Goal: Complete application form

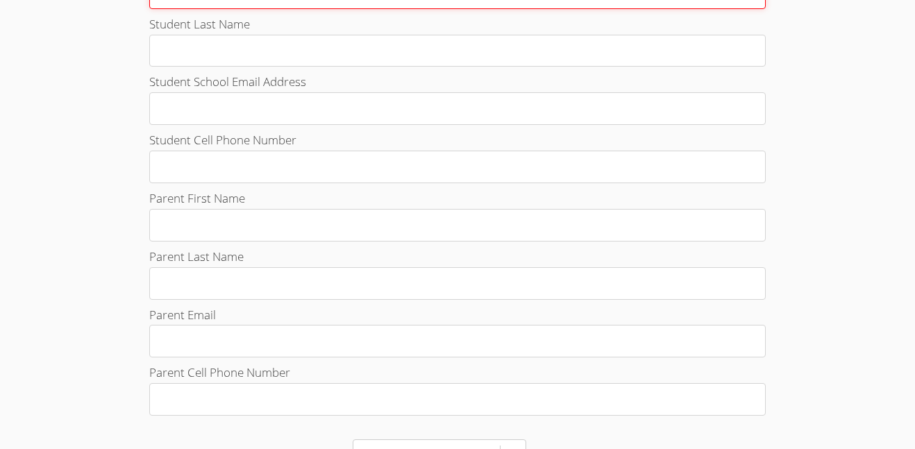
scroll to position [604, 0]
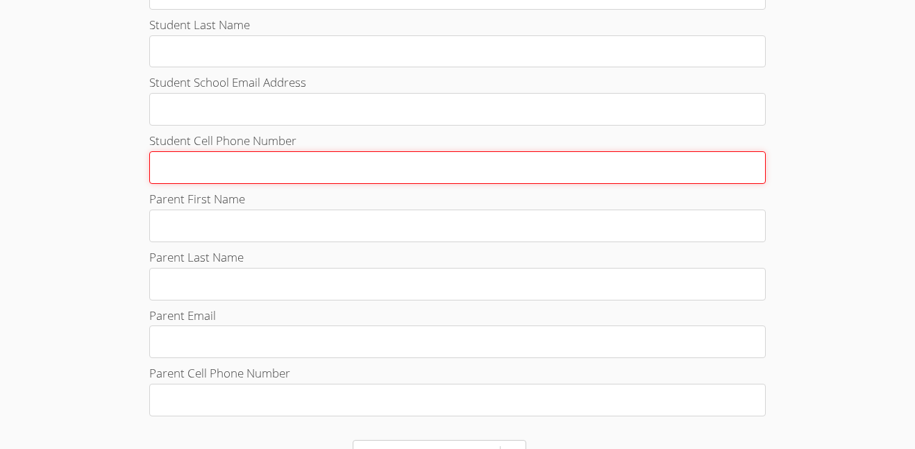
click at [431, 153] on input "Student Cell Phone Number" at bounding box center [457, 167] width 617 height 33
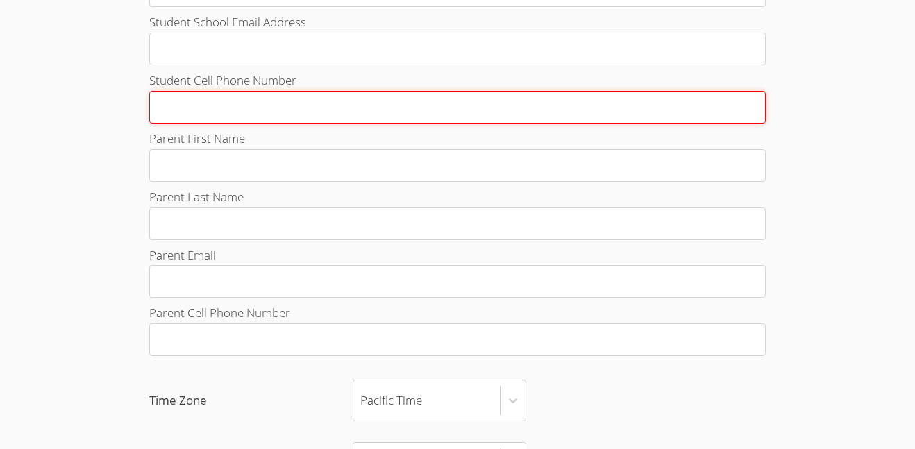
scroll to position [678, 0]
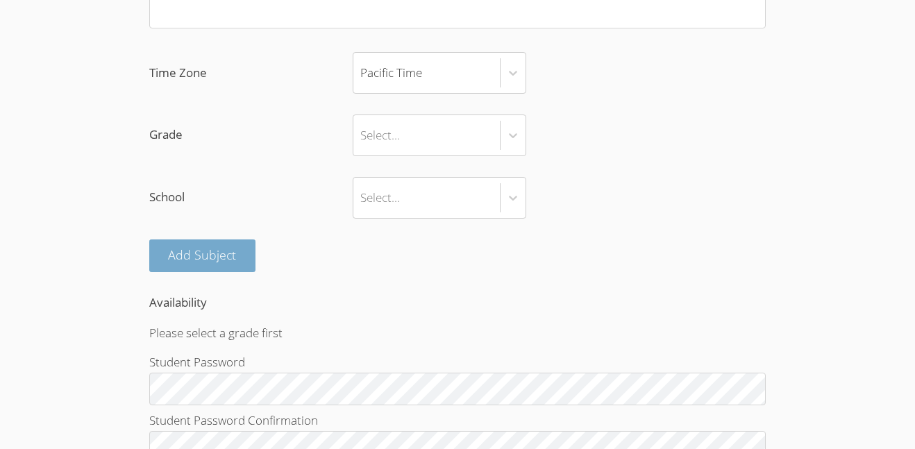
click at [194, 253] on button "Add Subject" at bounding box center [202, 256] width 107 height 33
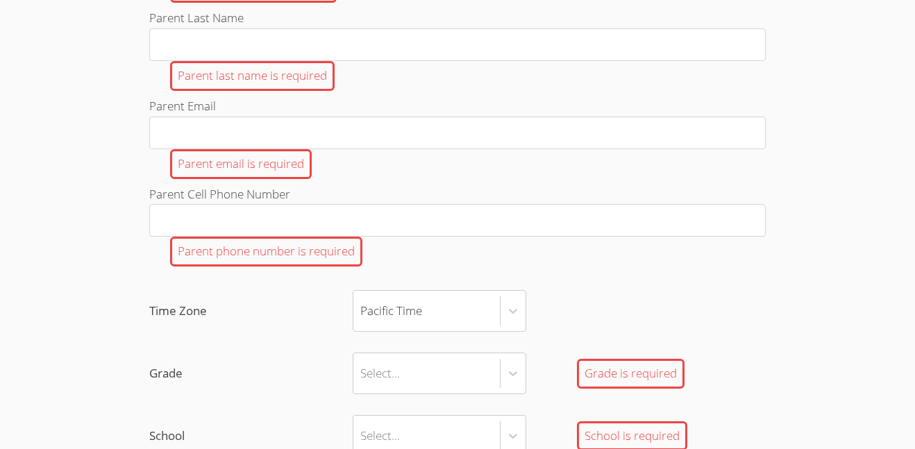
scroll to position [1200, 0]
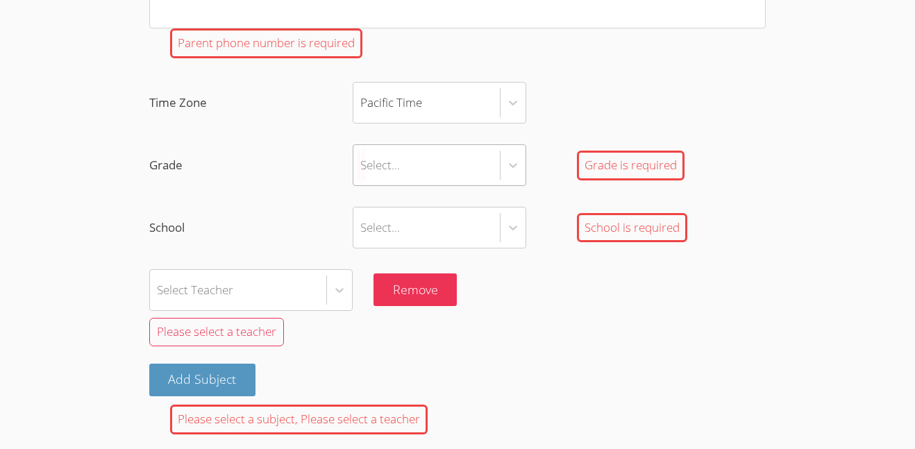
click at [403, 168] on div "Select..." at bounding box center [426, 165] width 147 height 40
click at [362, 168] on input "Grade Select... Grade is required" at bounding box center [360, 165] width 1 height 32
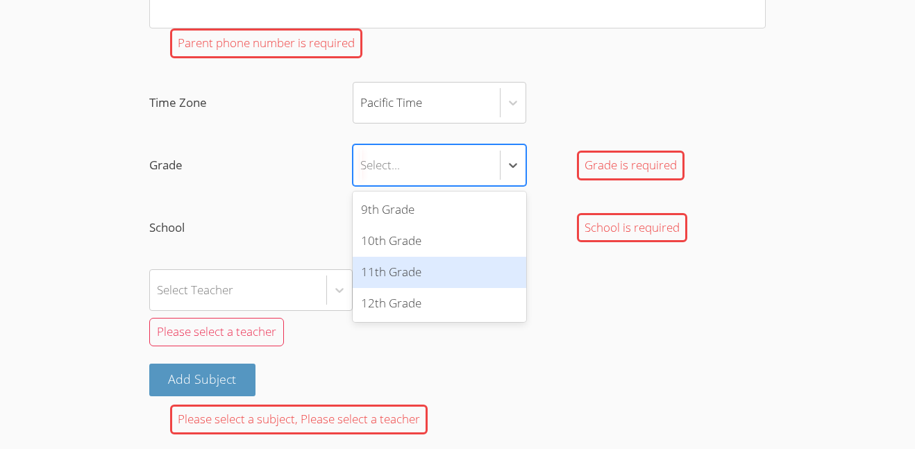
click at [406, 267] on div "11th Grade" at bounding box center [440, 272] width 174 height 31
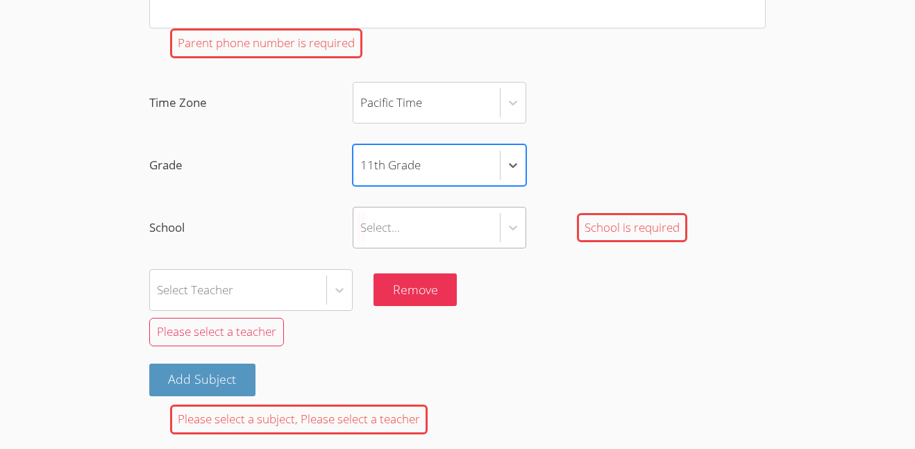
click at [381, 223] on div "Select..." at bounding box center [380, 227] width 40 height 20
click at [362, 223] on input "School Select... School is required" at bounding box center [360, 228] width 1 height 32
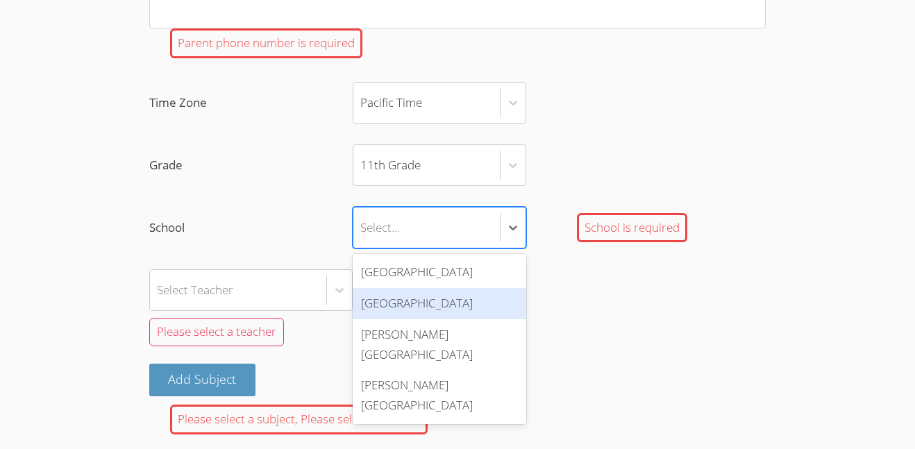
click at [410, 297] on div "[GEOGRAPHIC_DATA]" at bounding box center [440, 303] width 174 height 31
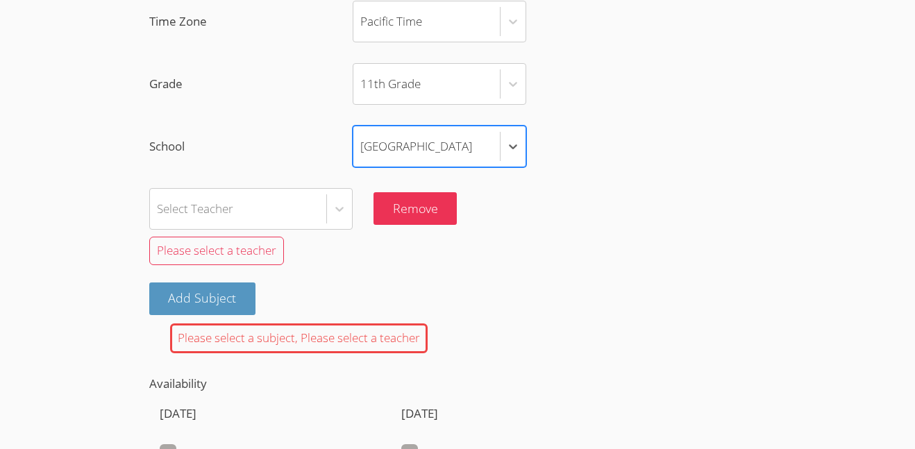
scroll to position [1281, 0]
click at [242, 299] on button "Add Subject" at bounding box center [202, 299] width 107 height 33
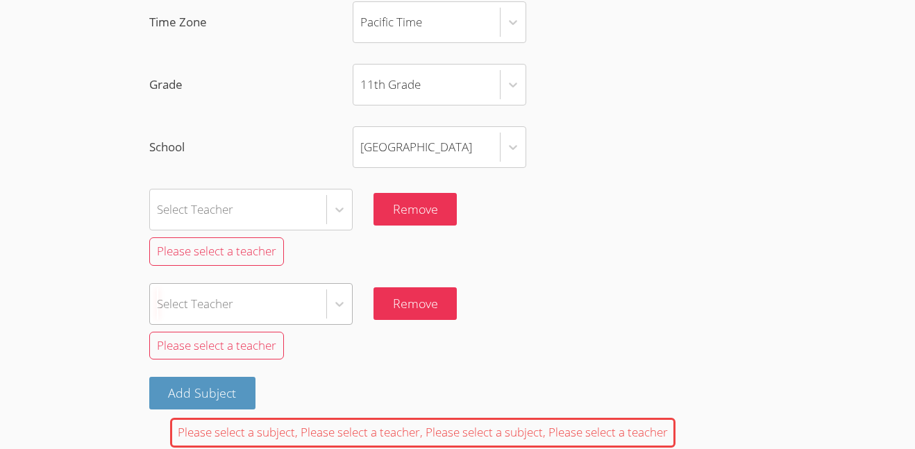
click at [315, 307] on div "Select Teacher" at bounding box center [250, 304] width 203 height 42
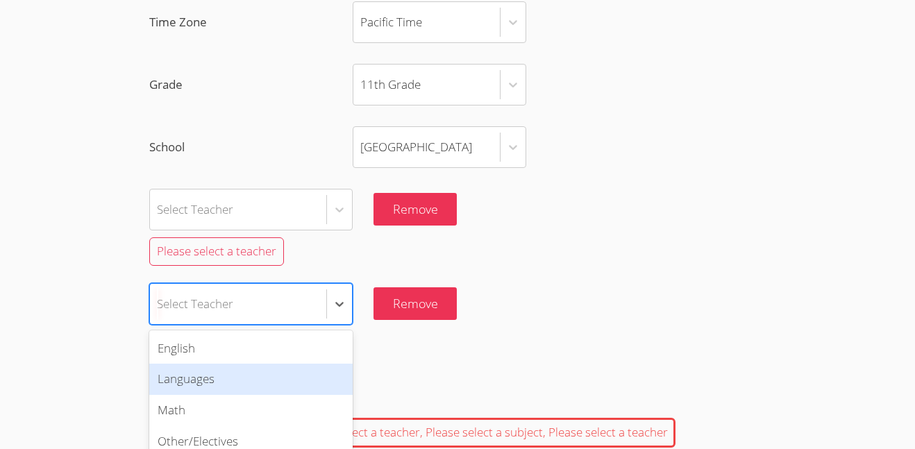
scroll to position [1360, 0]
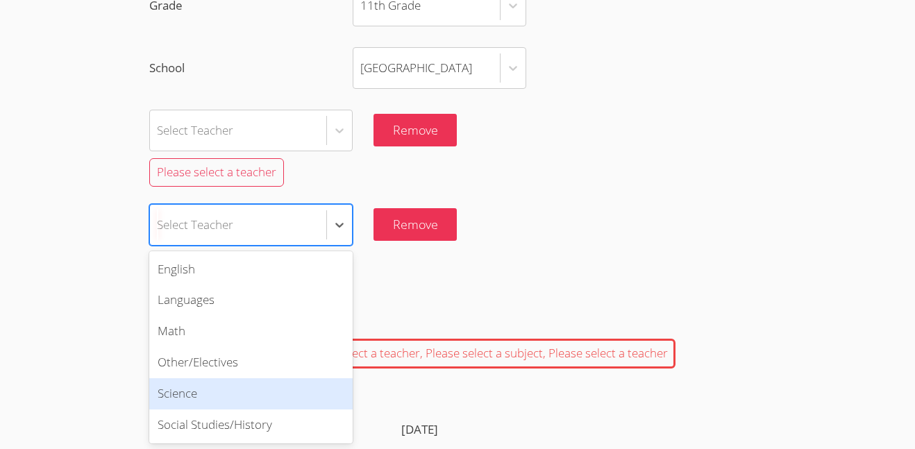
click at [204, 402] on div "Science" at bounding box center [250, 393] width 203 height 31
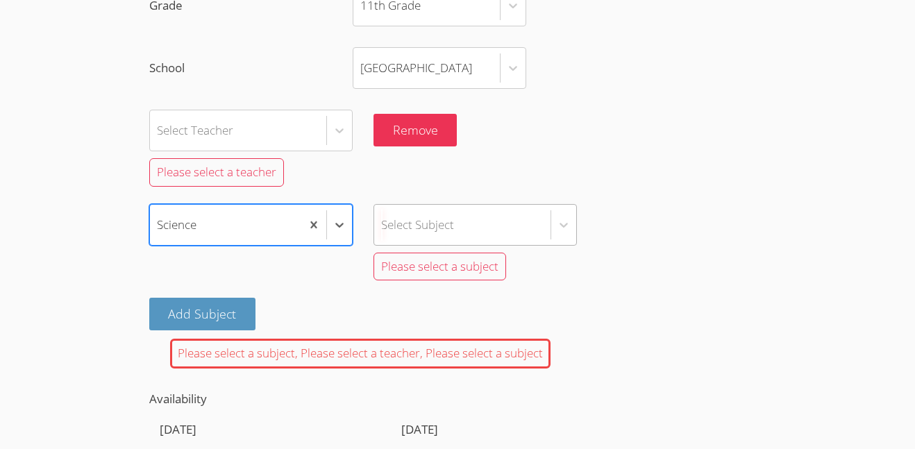
click at [417, 234] on div "Select Teacher Remove Please select a teacher option Science, selected. Select …" at bounding box center [457, 199] width 617 height 178
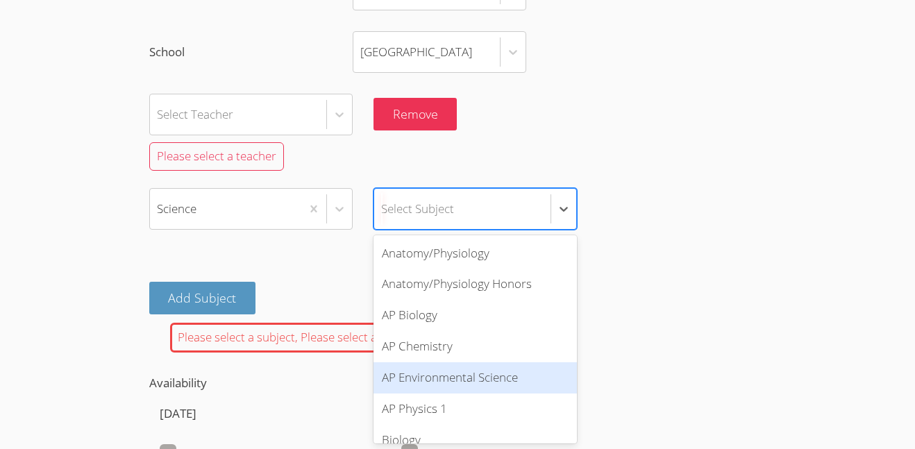
scroll to position [31, 0]
click at [419, 378] on div "AP Physics 1" at bounding box center [475, 378] width 203 height 31
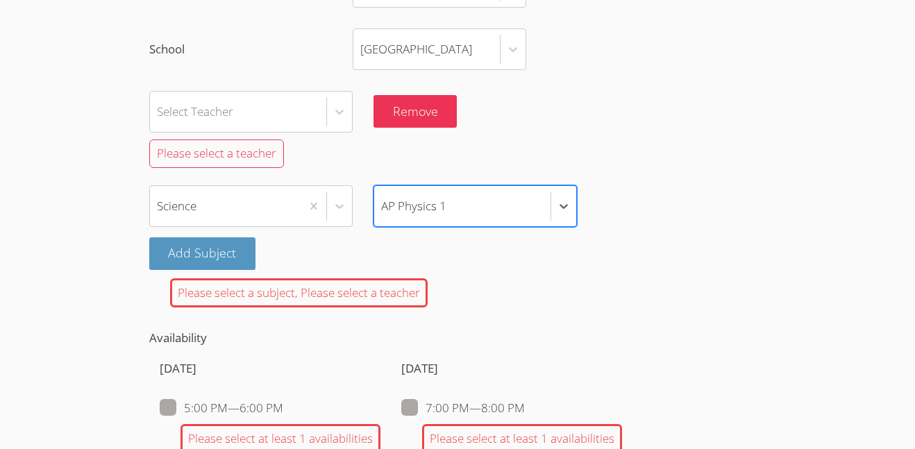
scroll to position [1374, 0]
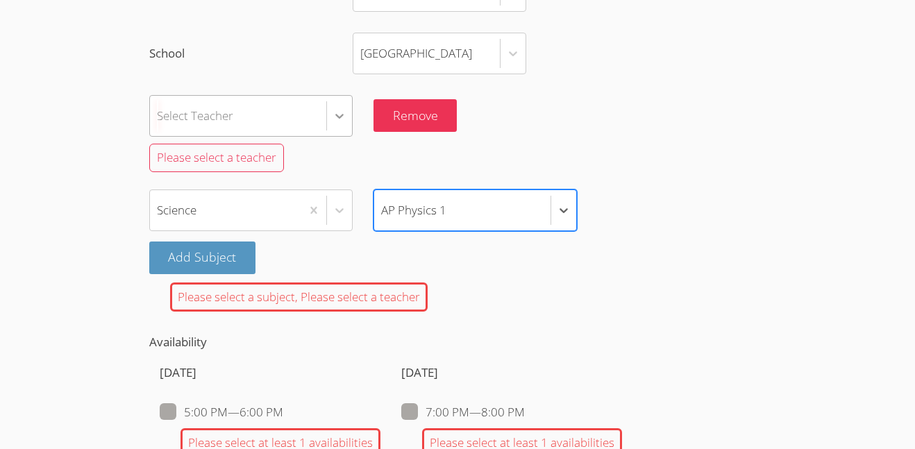
click at [346, 116] on div at bounding box center [339, 115] width 25 height 25
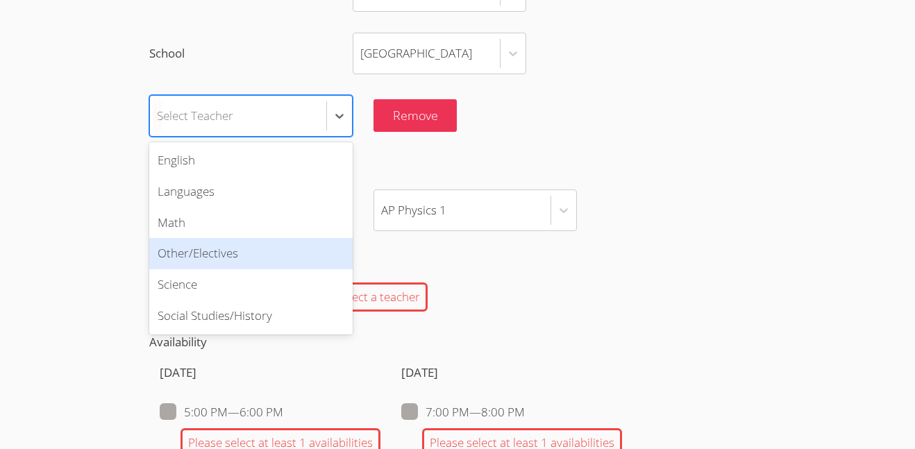
click at [277, 259] on div "Other/Electives" at bounding box center [250, 253] width 203 height 31
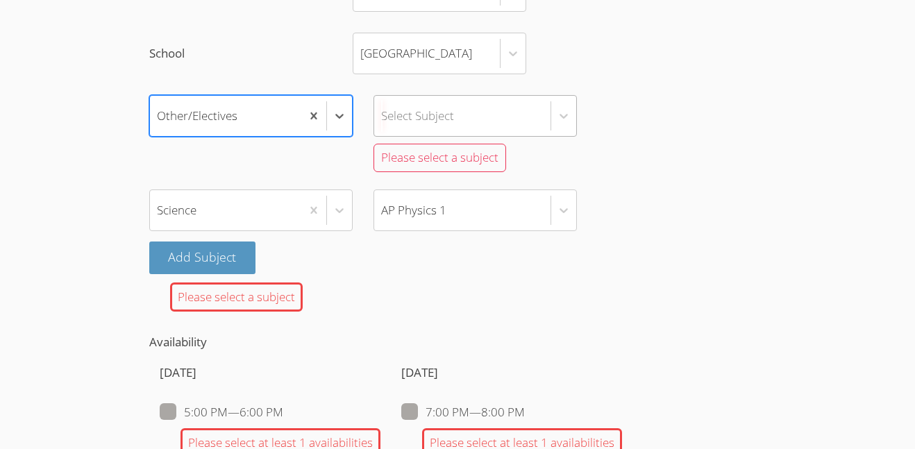
click at [548, 120] on div "Select Subject" at bounding box center [462, 116] width 176 height 40
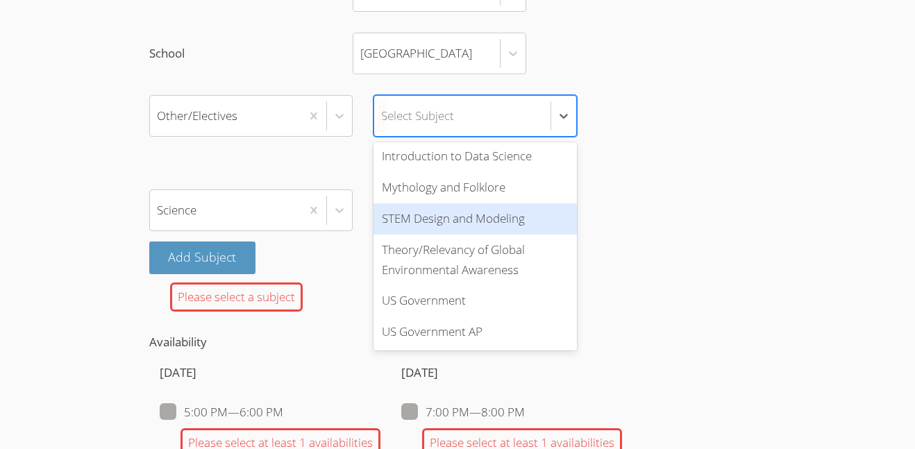
scroll to position [0, 0]
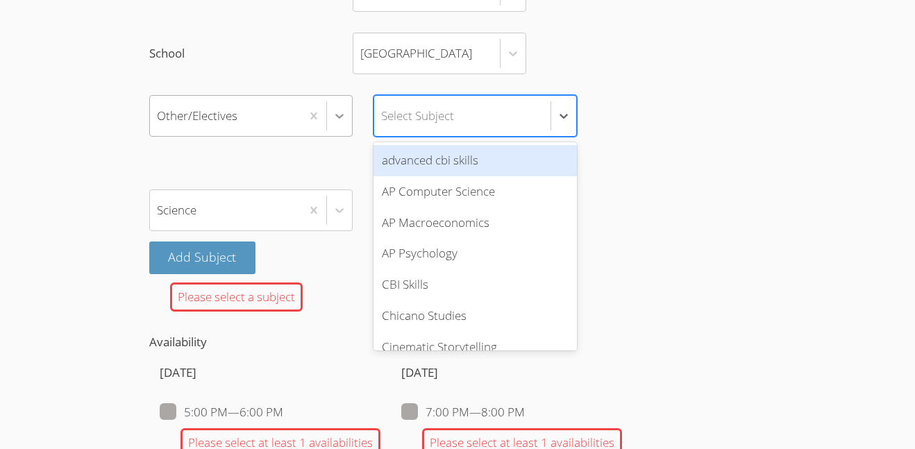
click at [333, 124] on div at bounding box center [339, 115] width 25 height 25
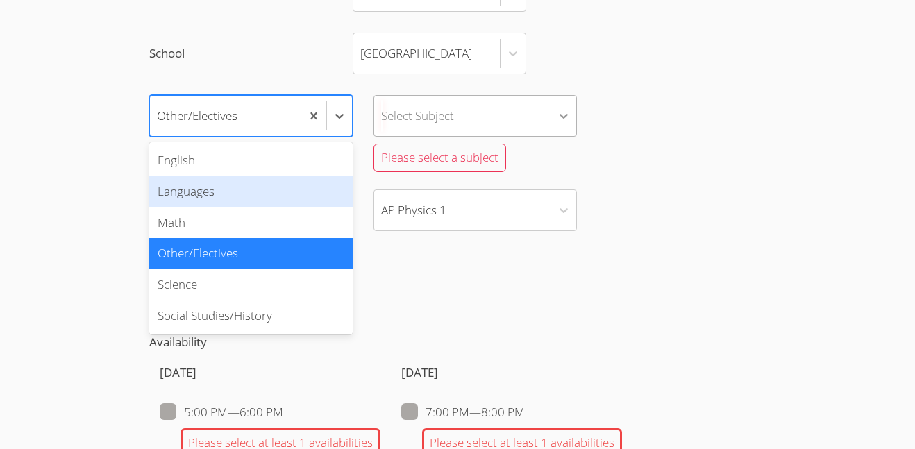
click at [561, 122] on icon at bounding box center [564, 116] width 14 height 14
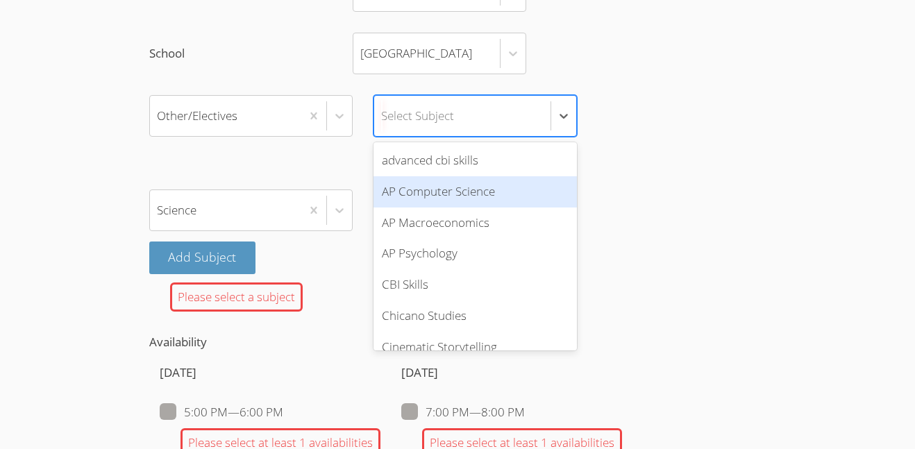
click at [541, 181] on div "AP Computer Science" at bounding box center [475, 191] width 203 height 31
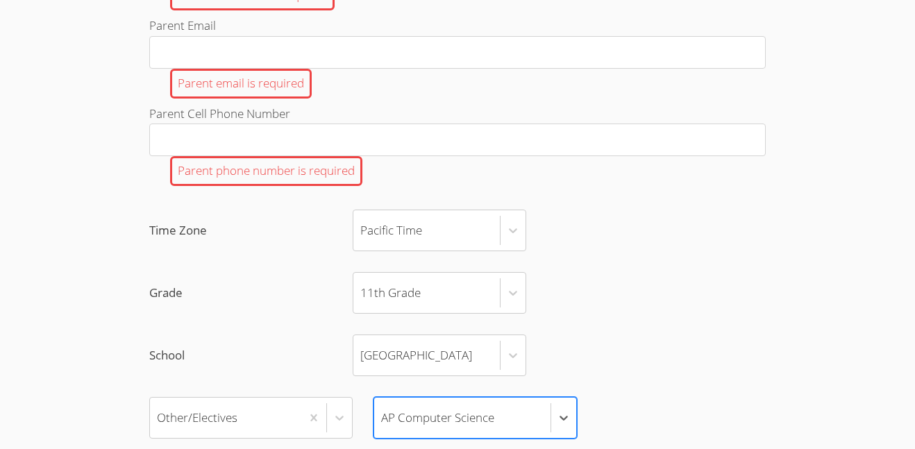
scroll to position [1074, 0]
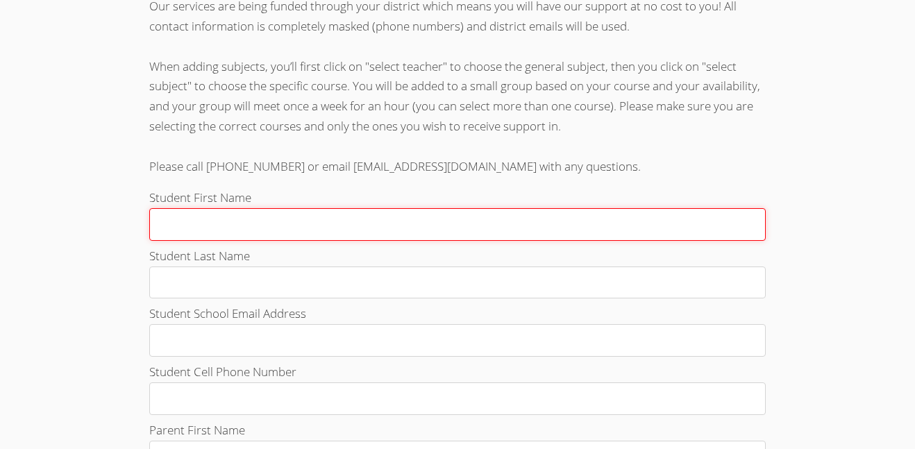
scroll to position [372, 0]
